Goal: Information Seeking & Learning: Compare options

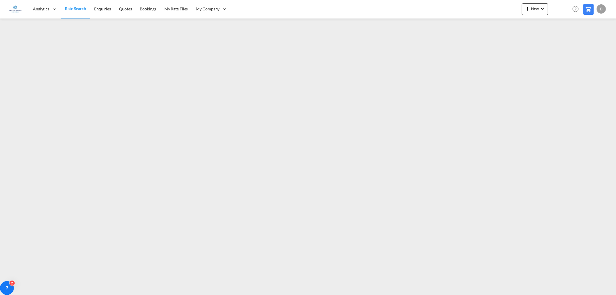
click at [67, 6] on span "Rate Search" at bounding box center [75, 8] width 21 height 5
click at [81, 9] on span "Rate Search" at bounding box center [75, 8] width 21 height 5
